Goal: Find specific page/section: Find specific page/section

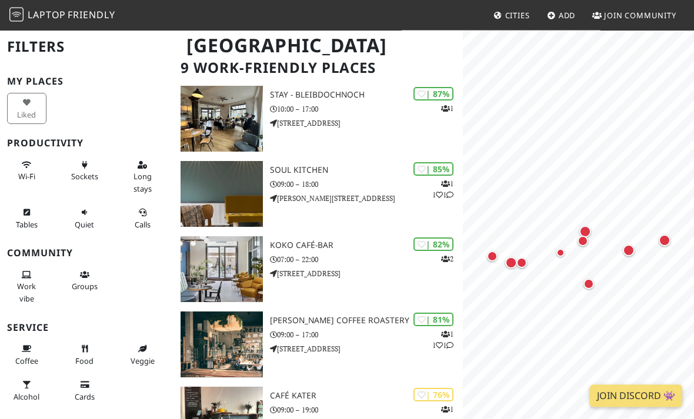
scroll to position [82, 0]
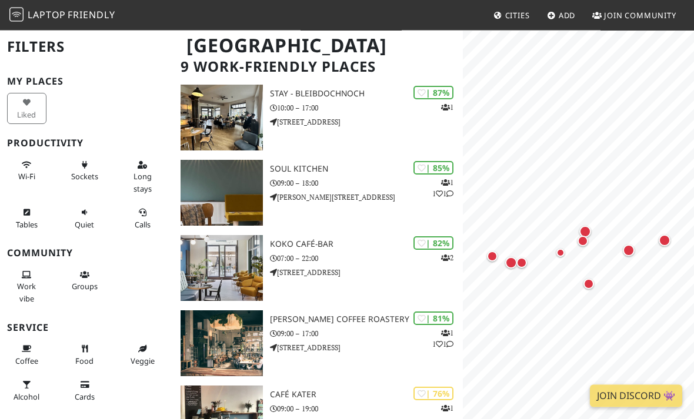
click at [38, 282] on button "Work vibe" at bounding box center [26, 287] width 39 height 43
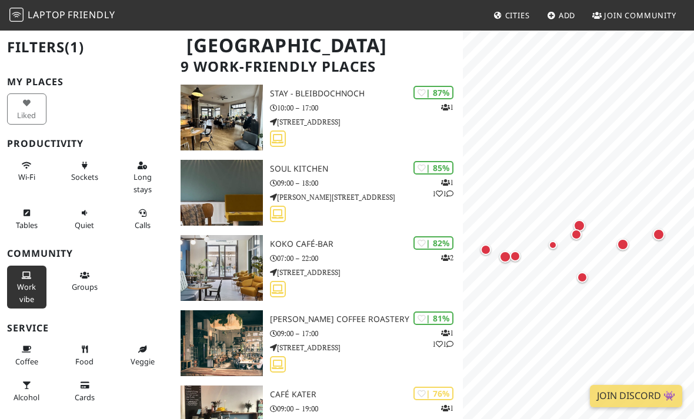
click at [95, 231] on button "Quiet" at bounding box center [84, 218] width 39 height 31
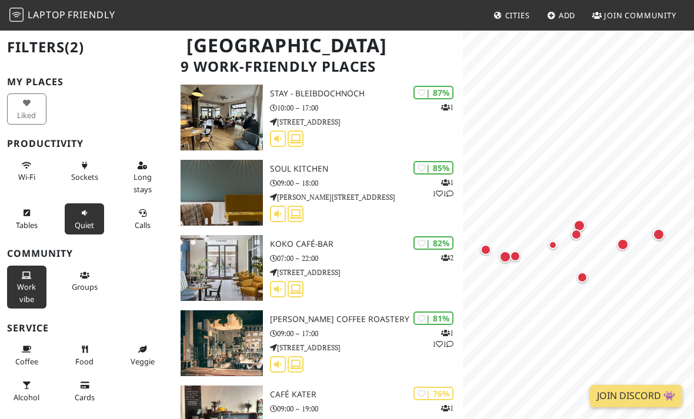
click at [28, 183] on button "Wi-Fi" at bounding box center [26, 171] width 39 height 31
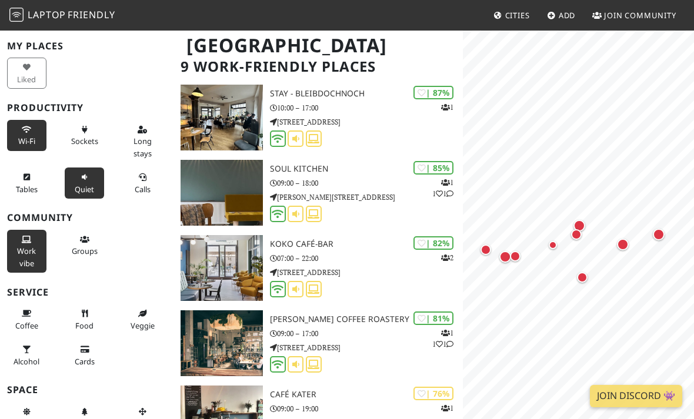
scroll to position [73, 0]
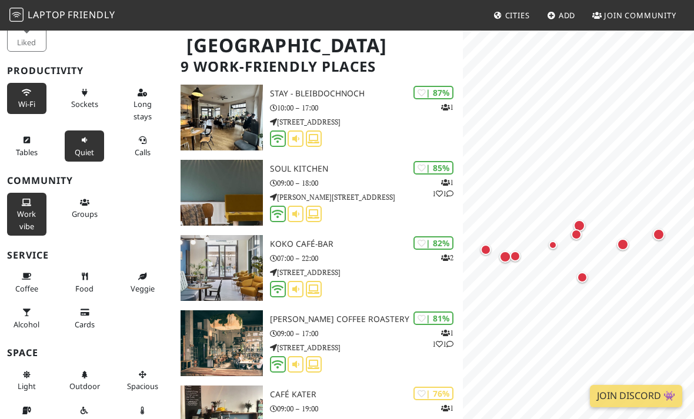
click at [101, 288] on button "Food" at bounding box center [84, 282] width 39 height 31
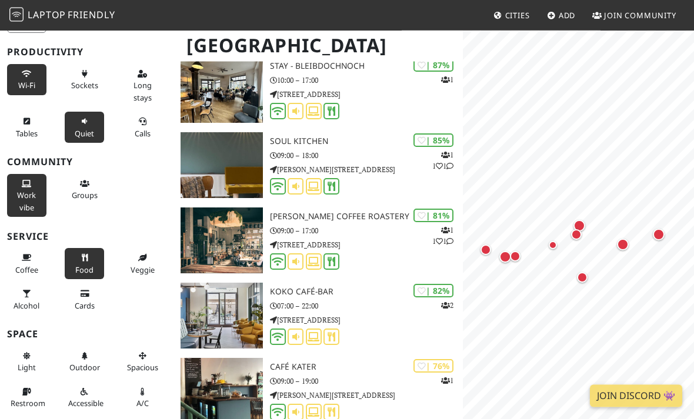
scroll to position [112, 0]
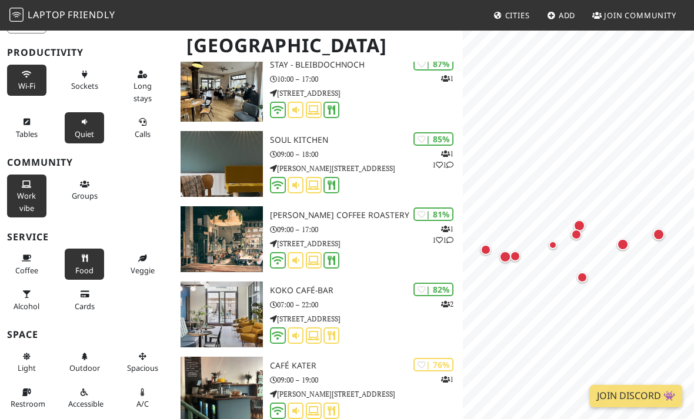
click at [125, 372] on button "Spacious" at bounding box center [142, 362] width 39 height 31
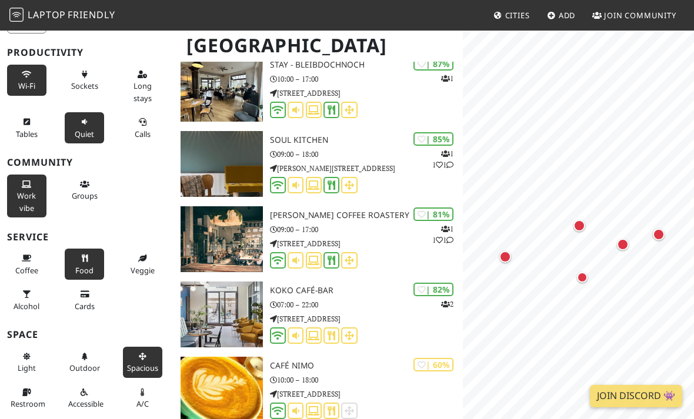
click at [146, 363] on span "Spacious" at bounding box center [142, 368] width 31 height 11
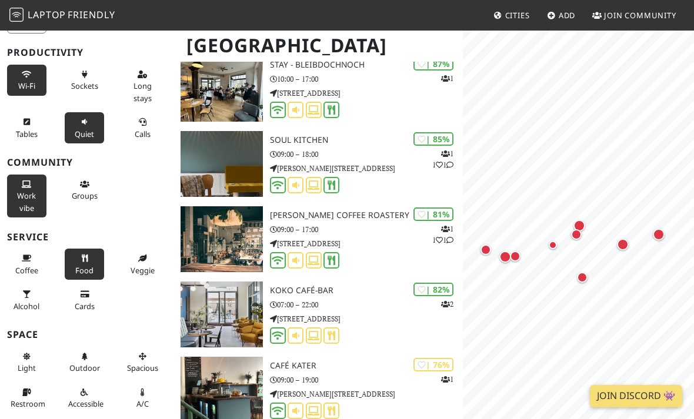
click at [9, 249] on button "Coffee" at bounding box center [26, 264] width 39 height 31
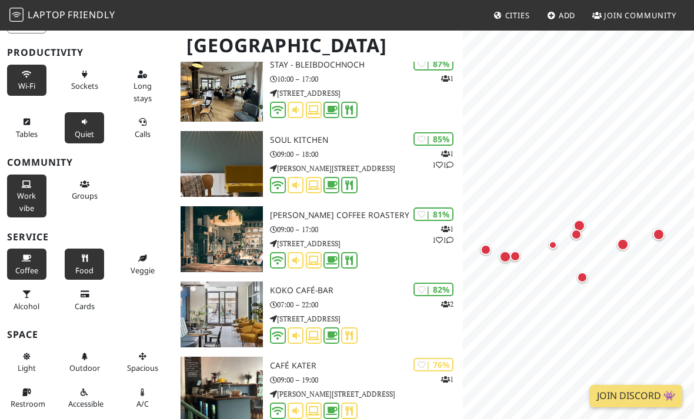
click at [144, 354] on icon at bounding box center [142, 357] width 9 height 8
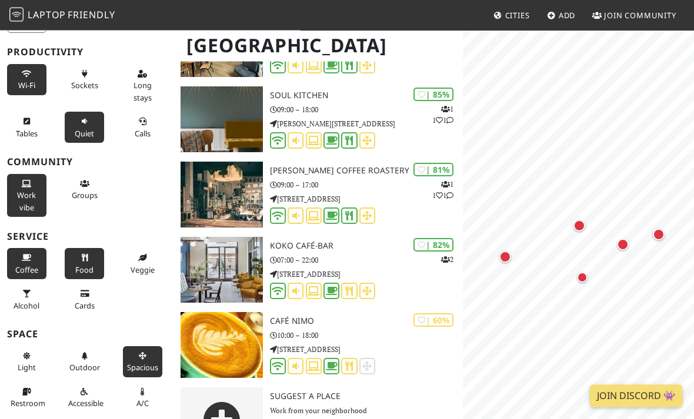
scroll to position [160, 0]
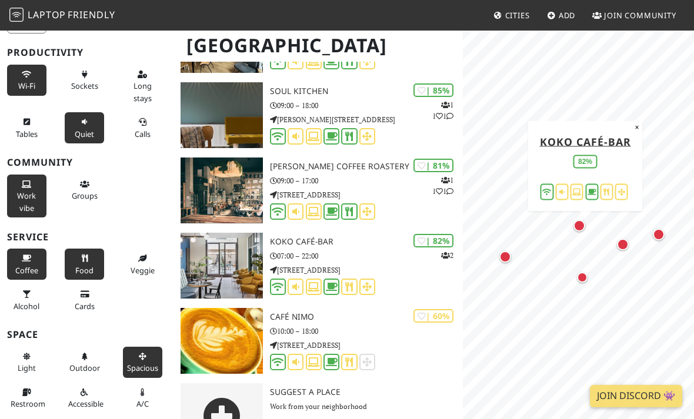
click at [252, 256] on img at bounding box center [221, 266] width 82 height 66
click at [301, 253] on p "07:00 – 22:00" at bounding box center [366, 255] width 193 height 11
